Goal: Find specific page/section: Find specific page/section

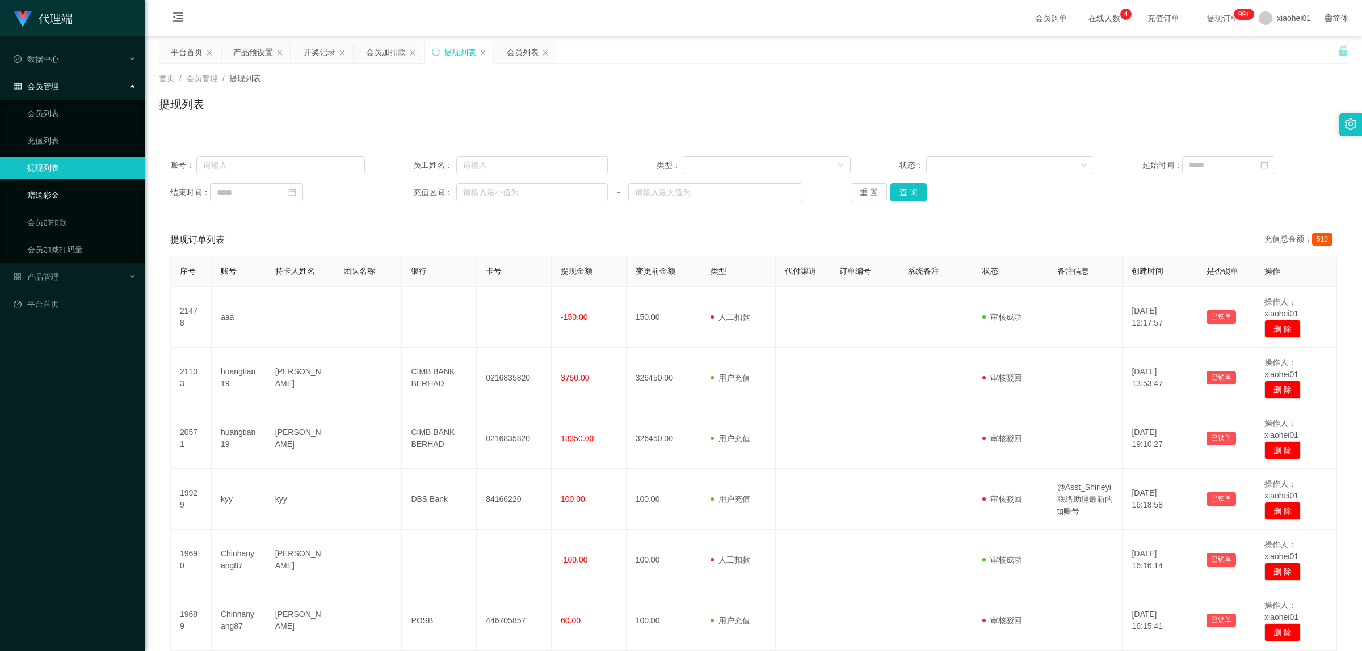
click at [58, 200] on link "赠送彩金" at bounding box center [81, 195] width 109 height 23
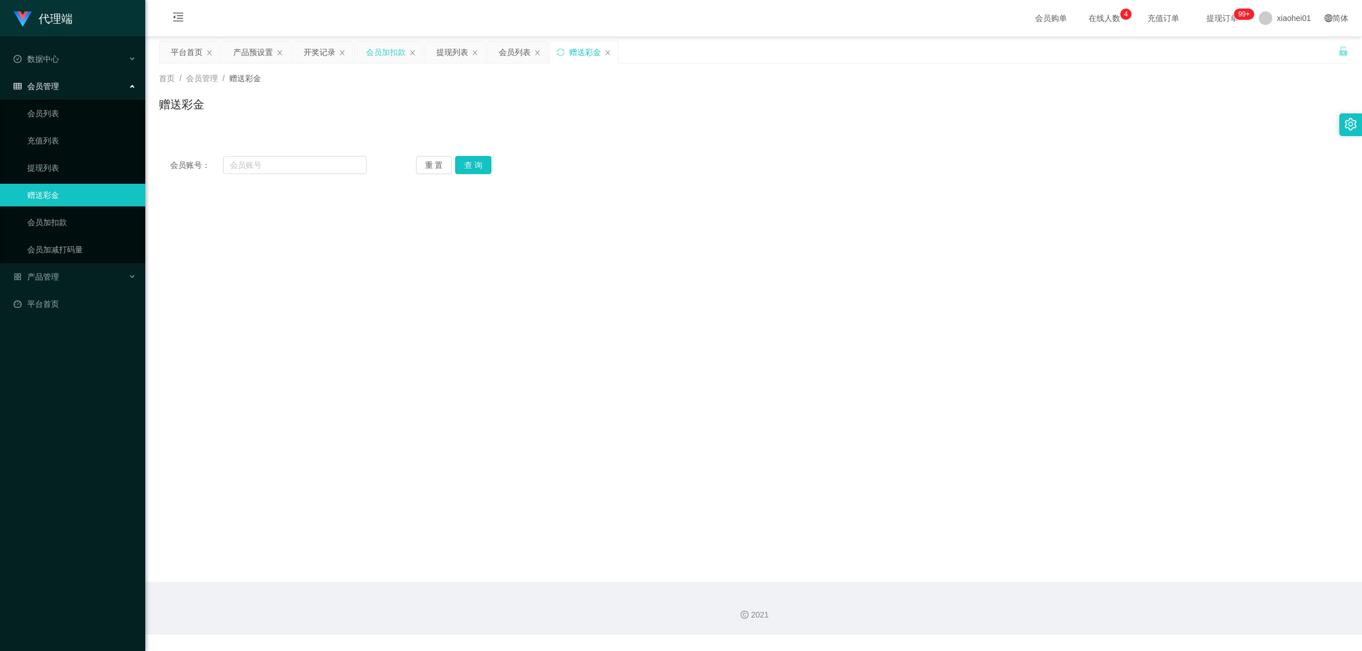
click at [392, 50] on div "会员加扣款" at bounding box center [386, 52] width 40 height 22
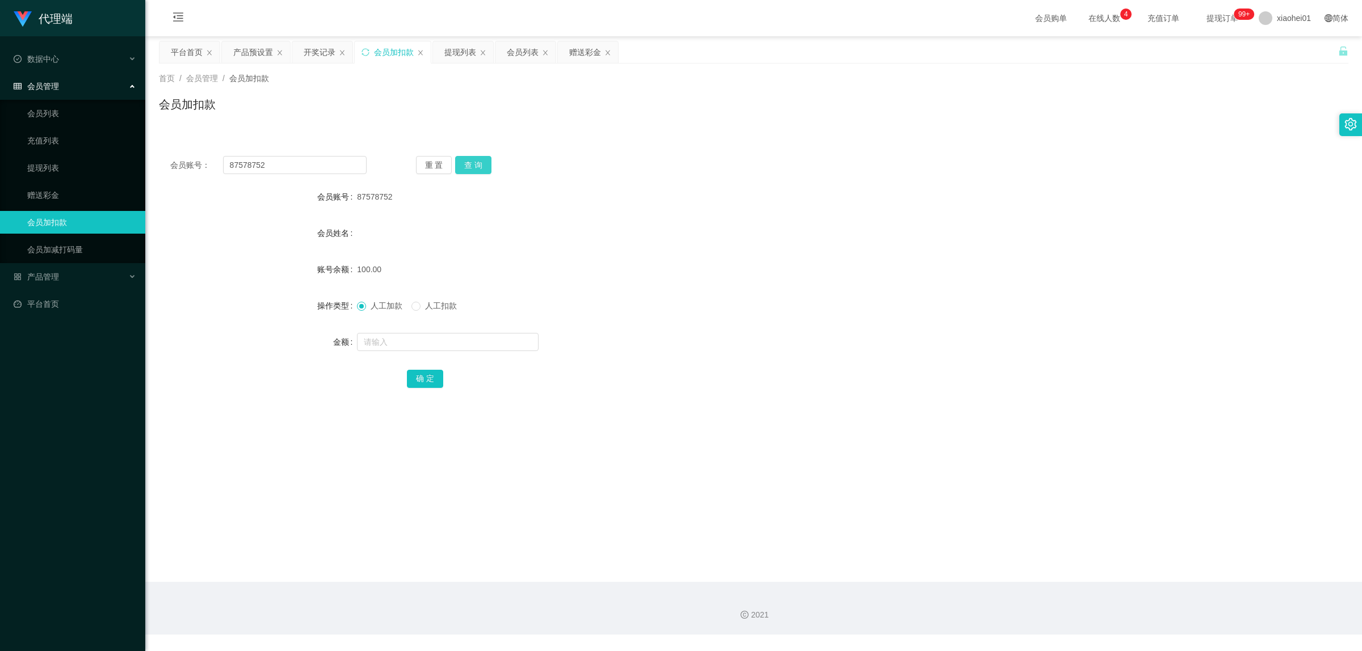
click at [479, 163] on button "查 询" at bounding box center [473, 165] width 36 height 18
click at [44, 274] on span "产品管理" at bounding box center [36, 276] width 45 height 9
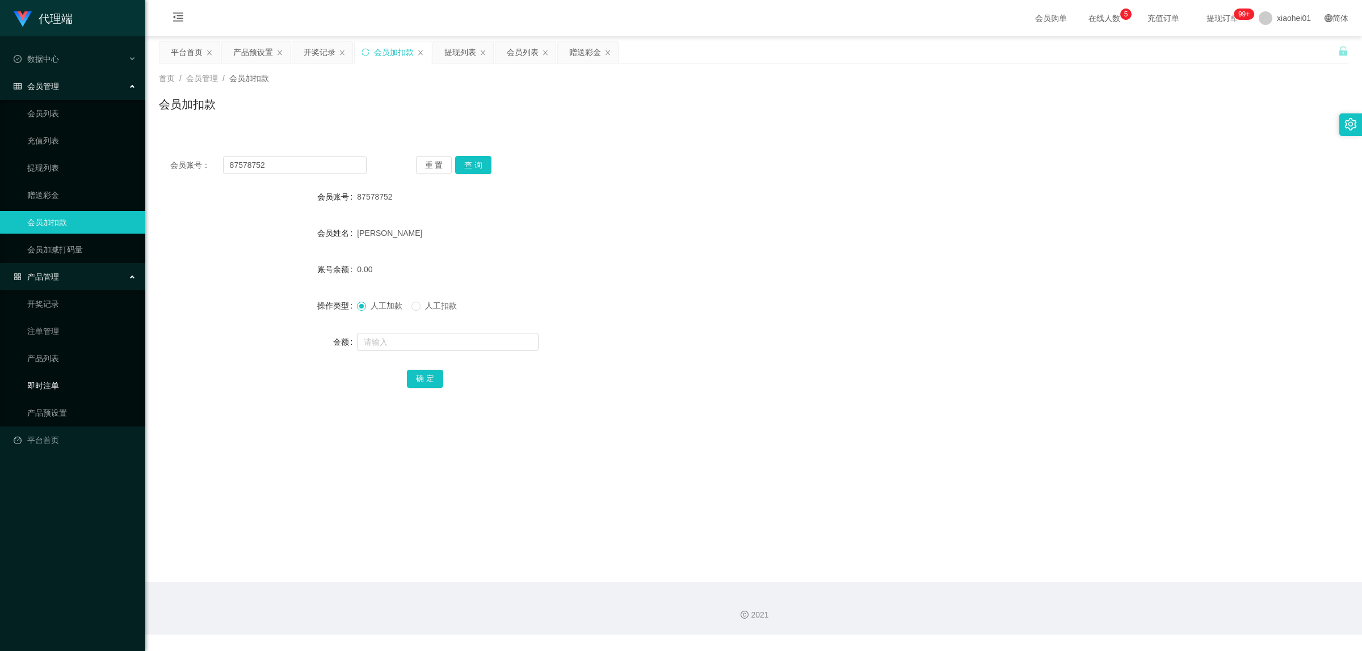
click at [46, 386] on link "即时注单" at bounding box center [81, 385] width 109 height 23
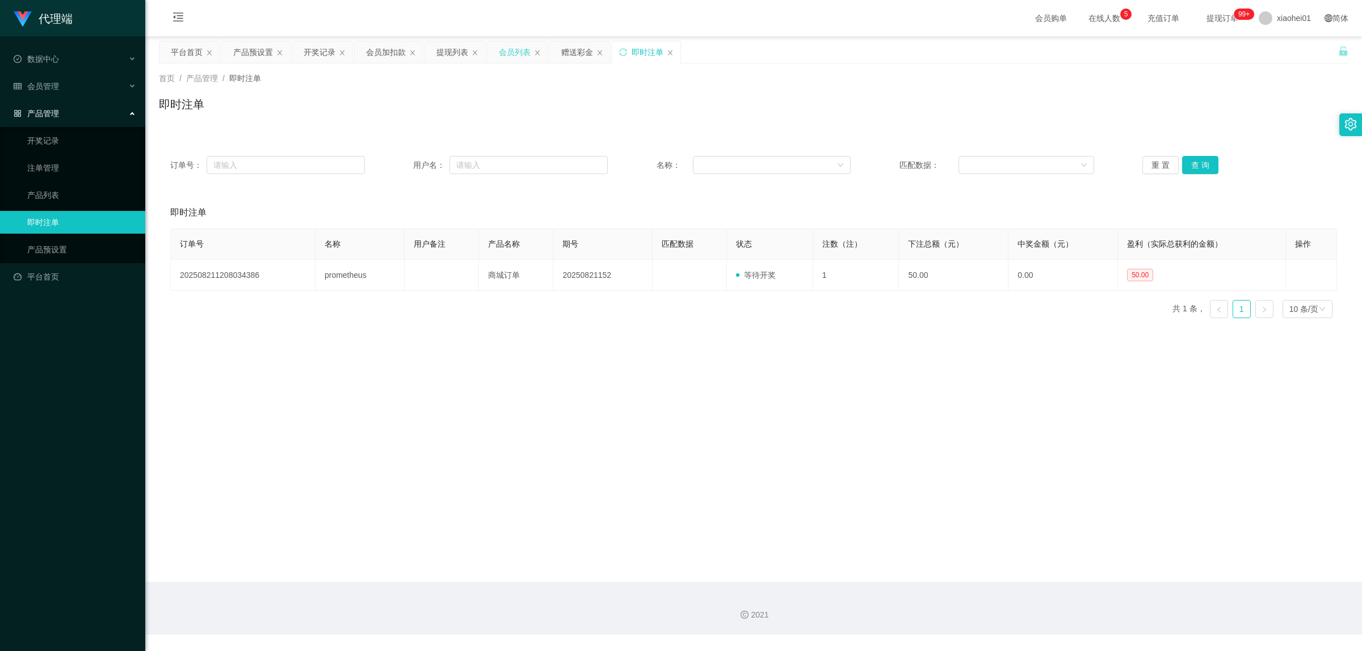
click at [522, 51] on div "会员列表" at bounding box center [515, 52] width 32 height 22
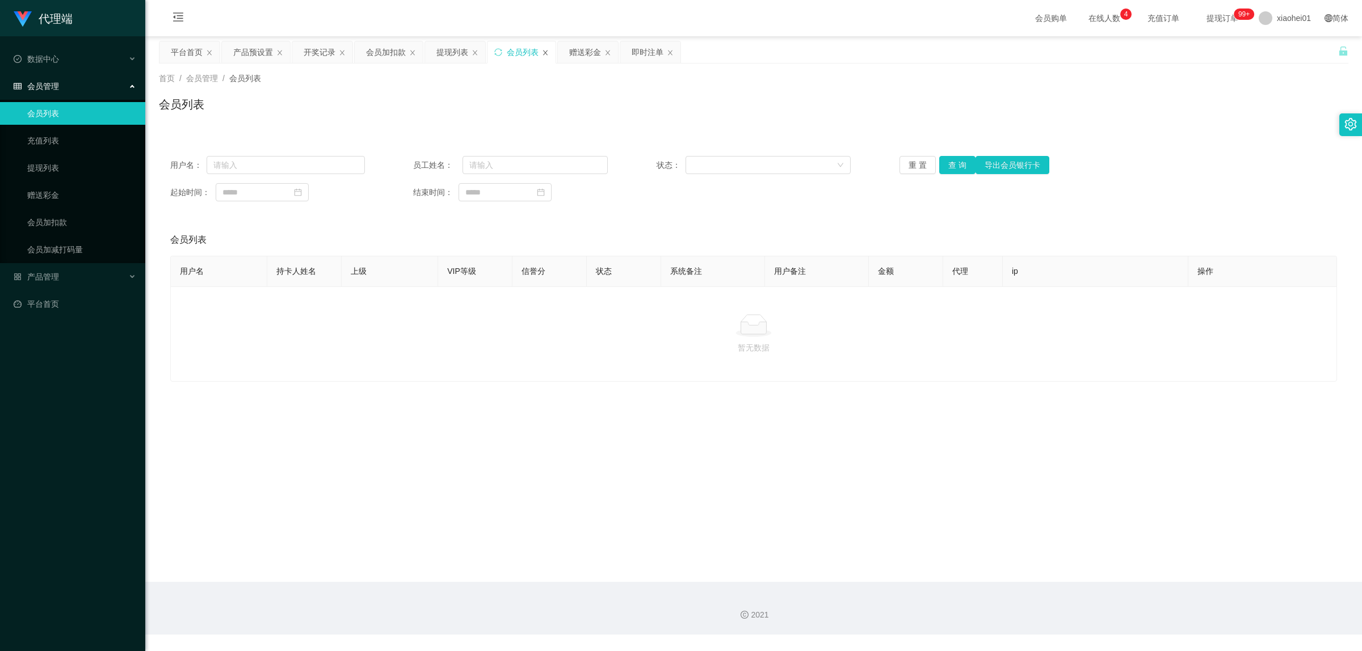
click at [546, 52] on icon "图标: close" at bounding box center [545, 52] width 5 height 5
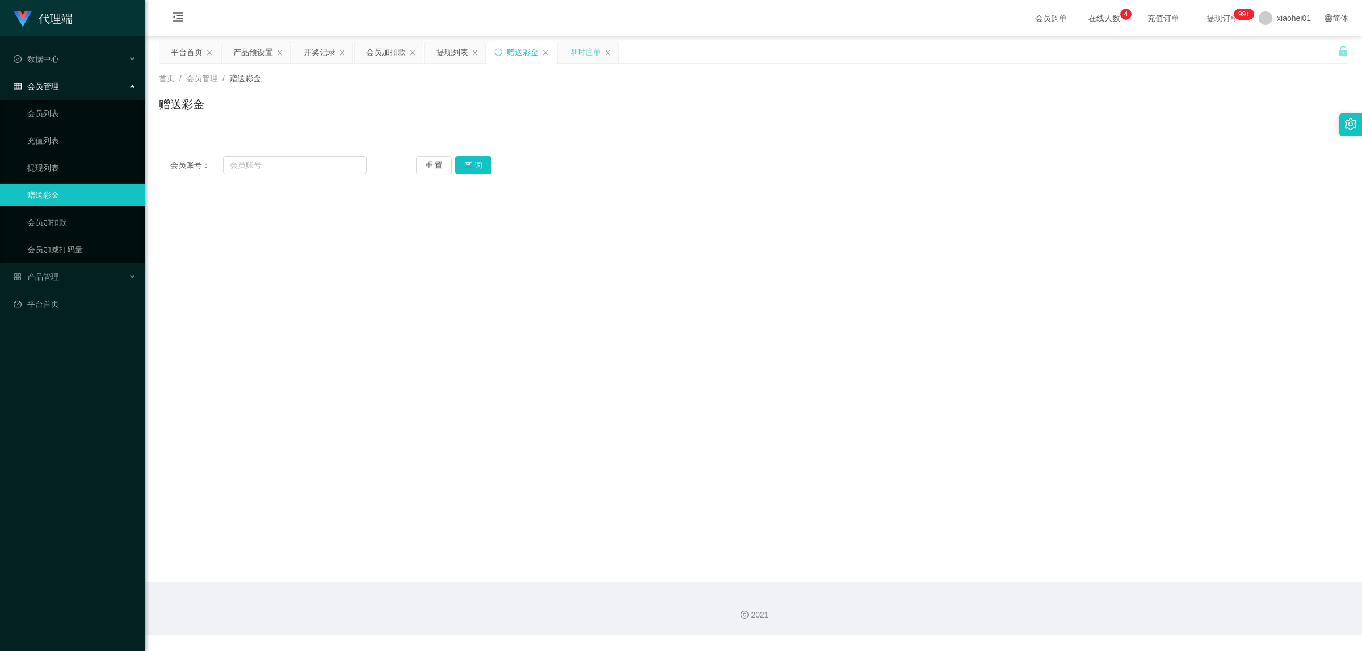
click at [579, 55] on div "即时注单" at bounding box center [585, 52] width 32 height 22
